Goal: Navigation & Orientation: Find specific page/section

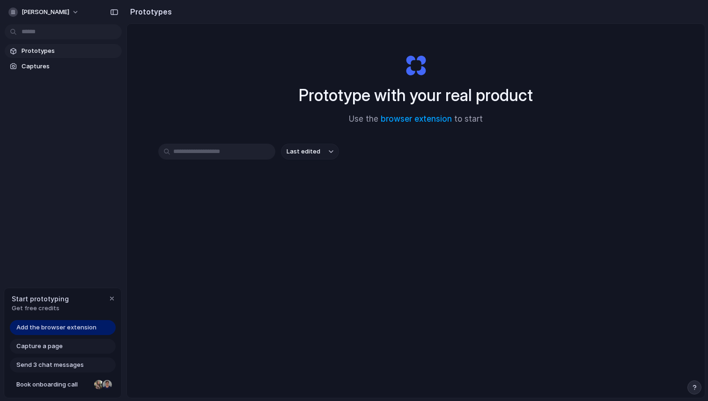
click at [35, 55] on span "Prototypes" at bounding box center [70, 50] width 96 height 9
click at [35, 64] on span "Captures" at bounding box center [70, 66] width 96 height 9
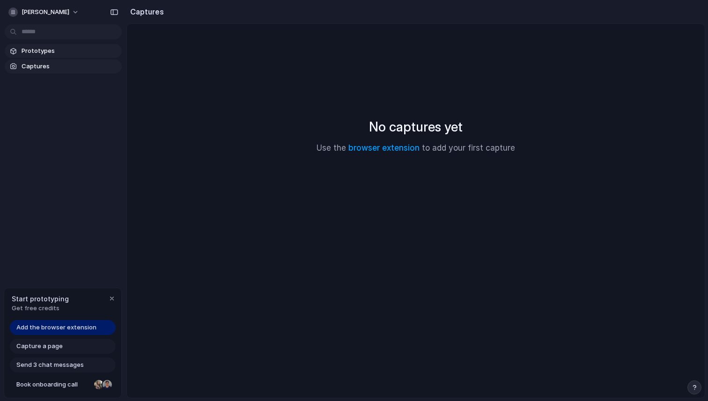
click at [37, 53] on span "Prototypes" at bounding box center [70, 50] width 96 height 9
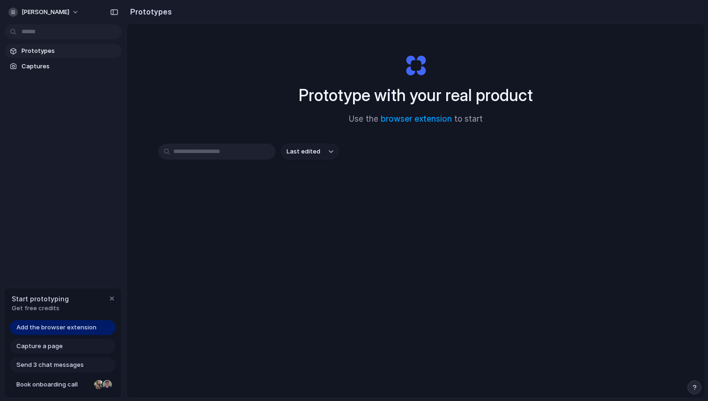
click at [68, 340] on span "Send 3 chat messages" at bounding box center [49, 365] width 67 height 9
click at [67, 340] on span "Send 3 chat messages" at bounding box center [49, 365] width 67 height 9
click at [150, 14] on h2 "Prototypes" at bounding box center [148, 11] width 45 height 11
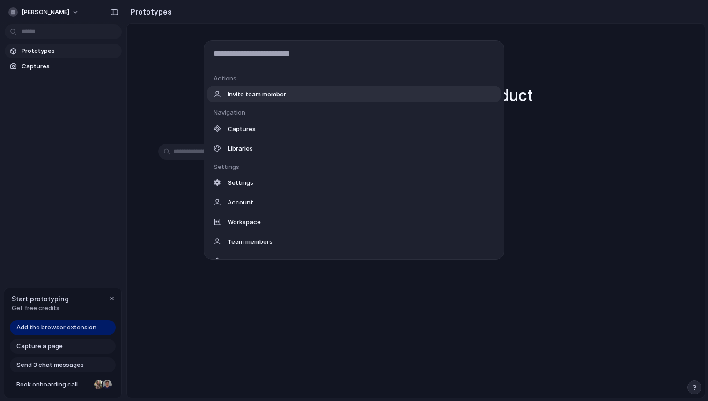
click at [59, 31] on body "[PERSON_NAME] Prototypes Captures Start prototyping Get free credits Add the br…" at bounding box center [354, 200] width 708 height 401
click at [195, 31] on div "Actions Invite team member Navigation Captures Libraries Settings Settings Acco…" at bounding box center [354, 200] width 708 height 401
